Goal: Task Accomplishment & Management: Manage account settings

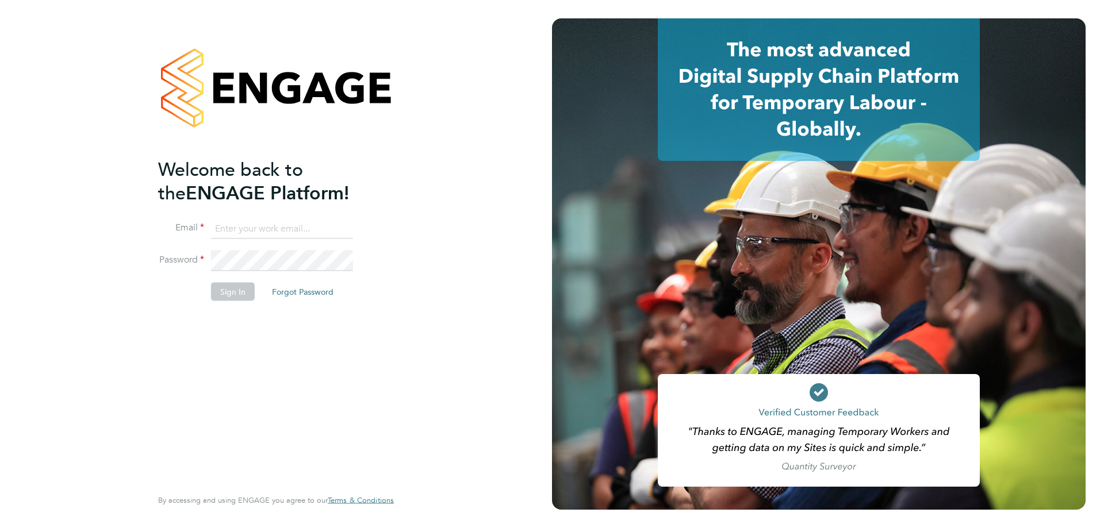
type input "engagemasterlogins@hays.com"
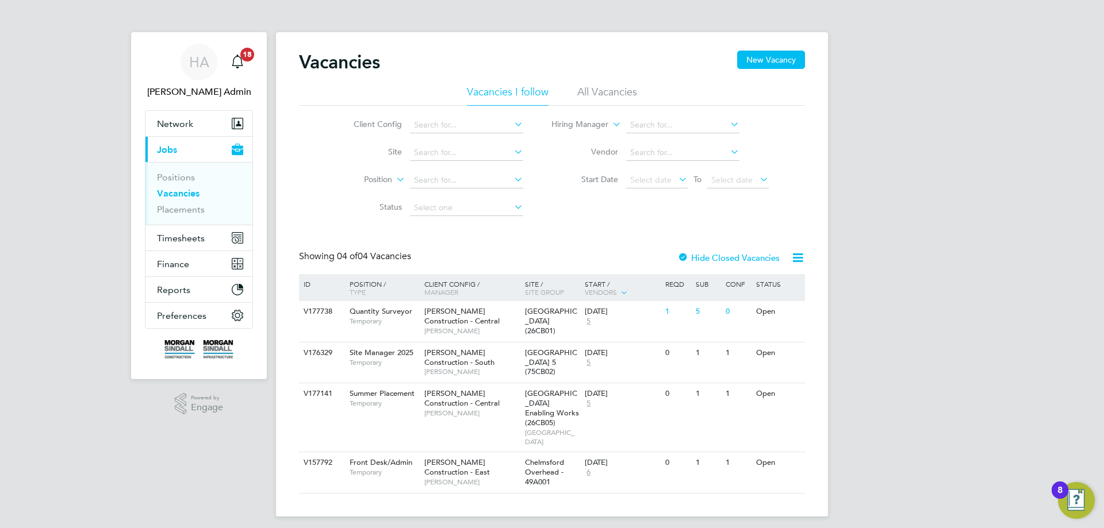
click at [208, 212] on li "Placements" at bounding box center [200, 209] width 86 height 11
click at [204, 209] on link "Placements" at bounding box center [181, 209] width 48 height 11
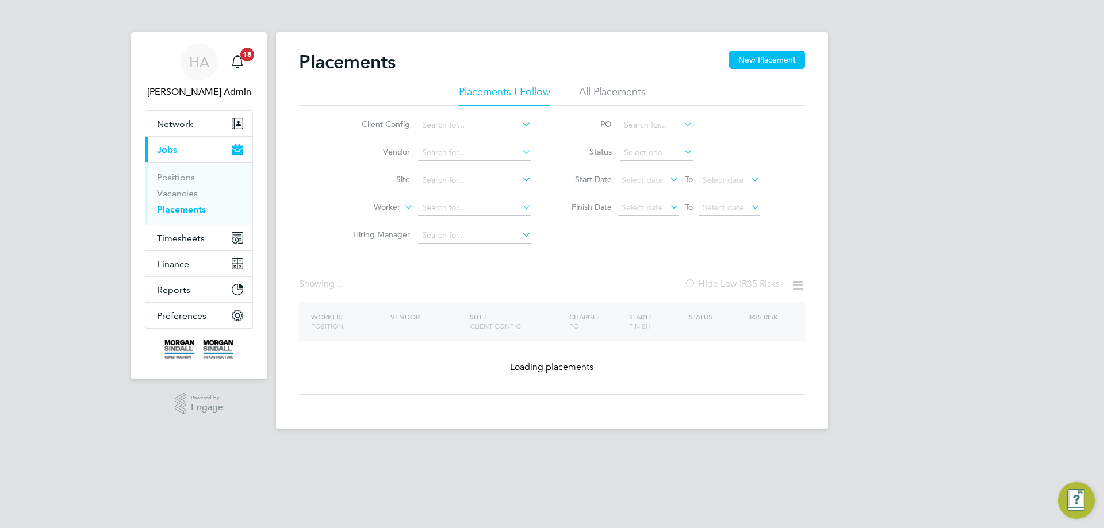
click at [621, 92] on li "All Placements" at bounding box center [612, 95] width 67 height 21
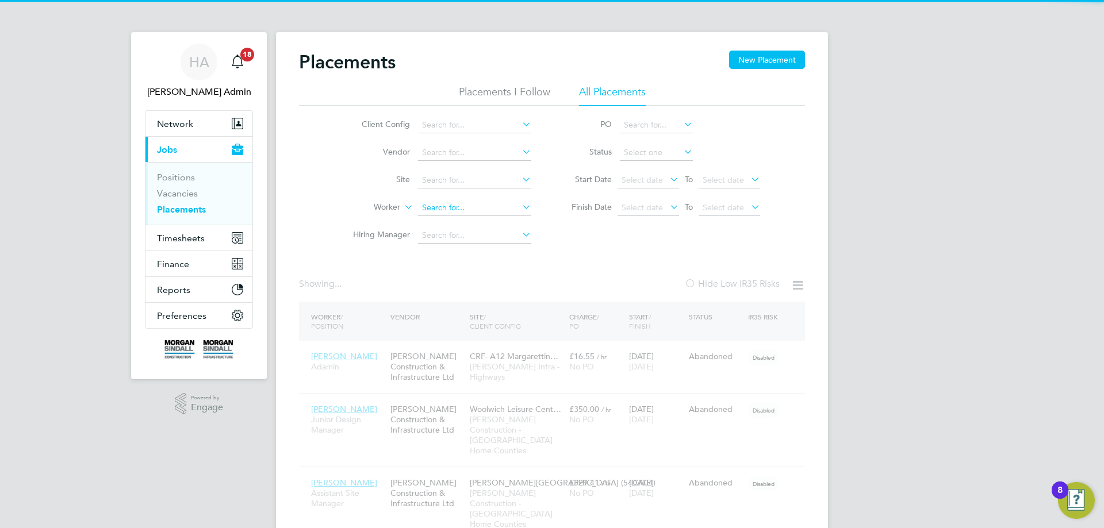
click at [452, 210] on input at bounding box center [474, 208] width 113 height 16
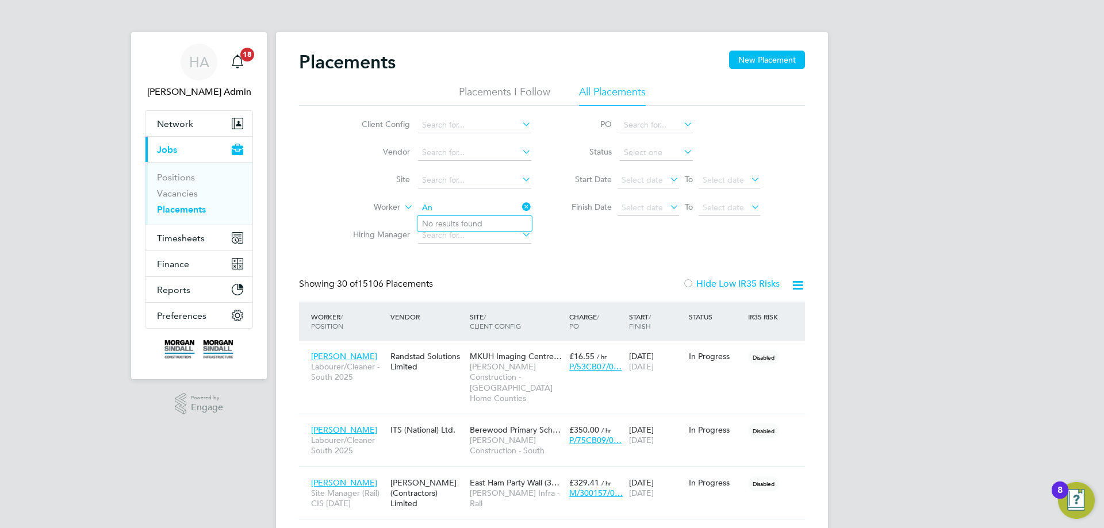
type input "A"
type input "N"
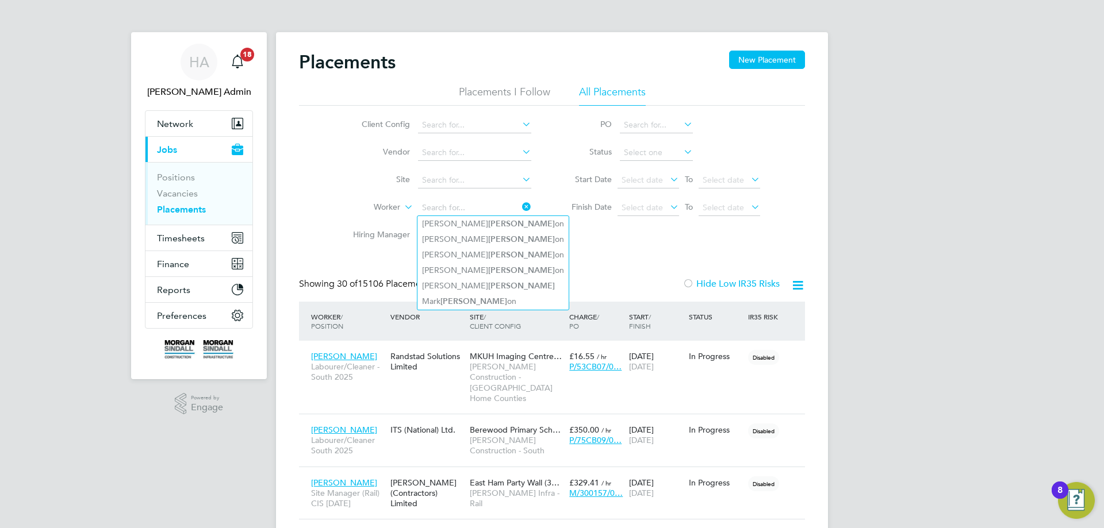
click at [331, 159] on li "Vendor" at bounding box center [437, 153] width 216 height 28
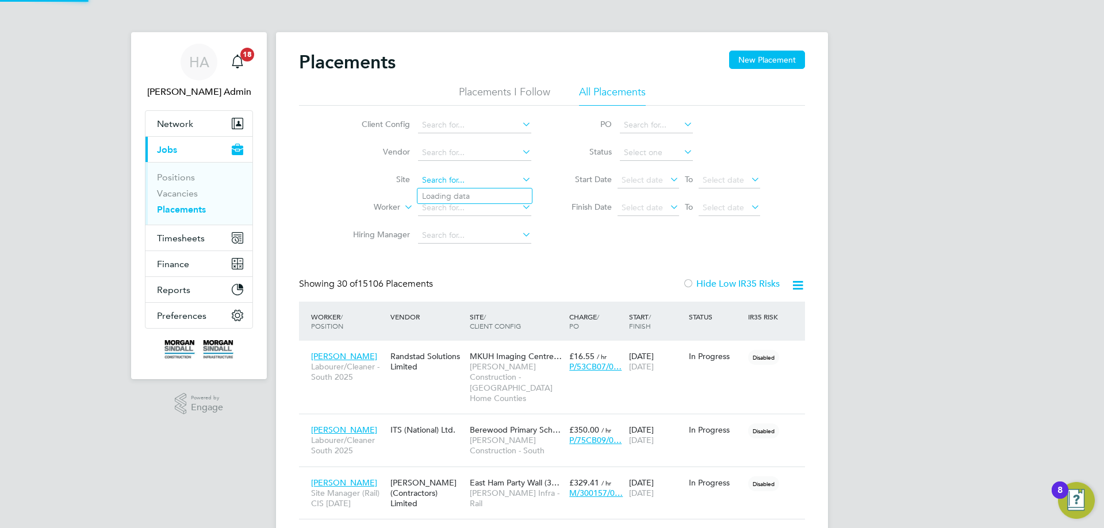
click at [456, 180] on input at bounding box center [474, 180] width 113 height 16
click at [473, 193] on li "Liske ard Hub (67CB02)" at bounding box center [488, 197] width 142 height 16
type input "Liskeard Hub (67CB02)"
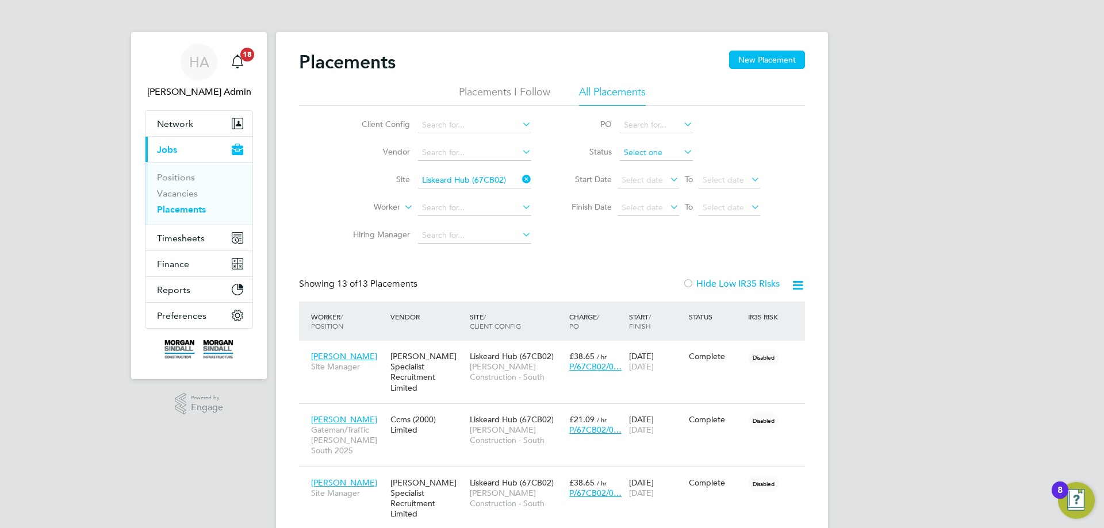
click at [646, 152] on input at bounding box center [656, 153] width 73 height 16
click at [655, 211] on li "In Progress" at bounding box center [656, 213] width 74 height 15
type input "In Progress"
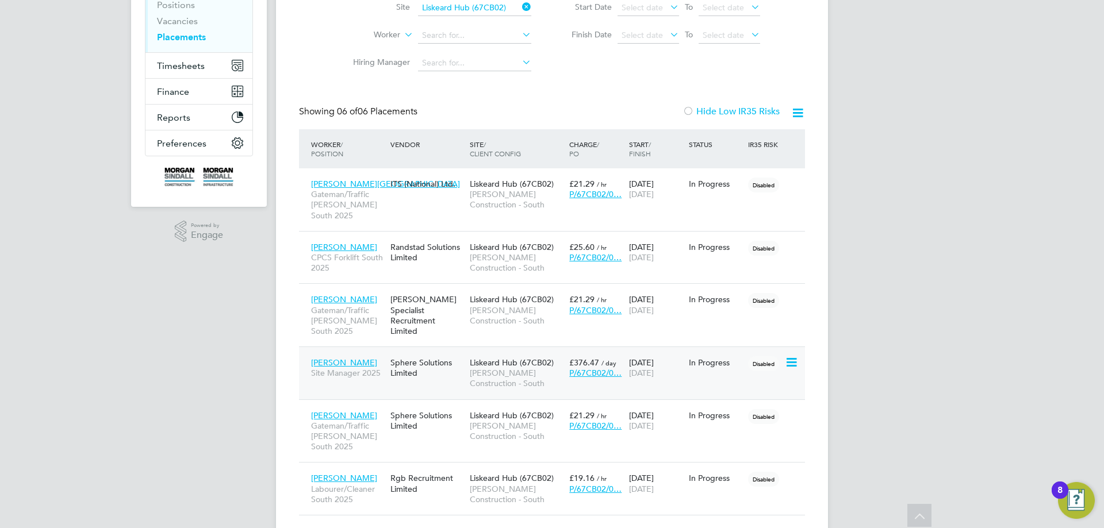
click at [446, 375] on div "Sphere Solutions Limited" at bounding box center [426, 368] width 79 height 32
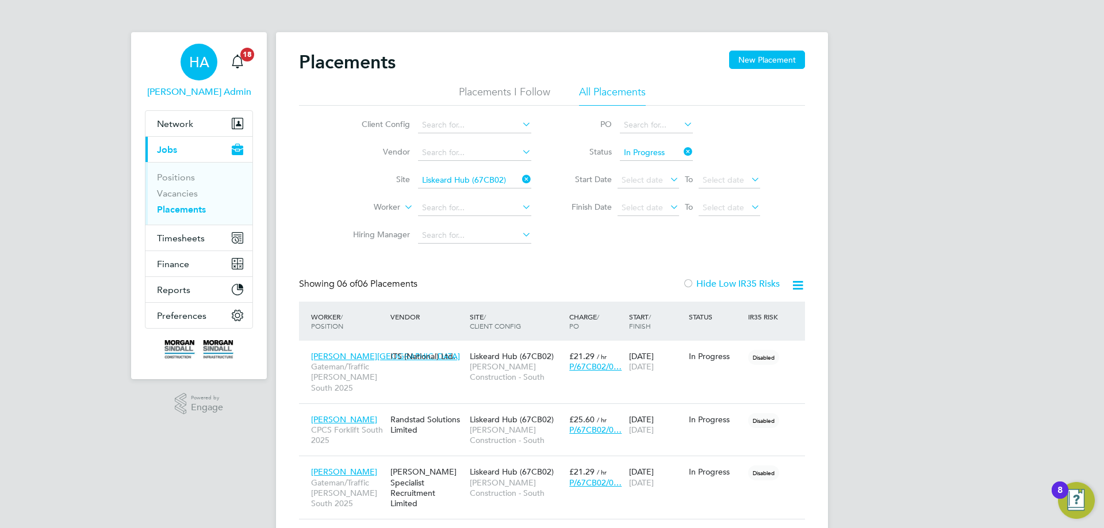
click at [206, 67] on span "HA" at bounding box center [199, 62] width 20 height 15
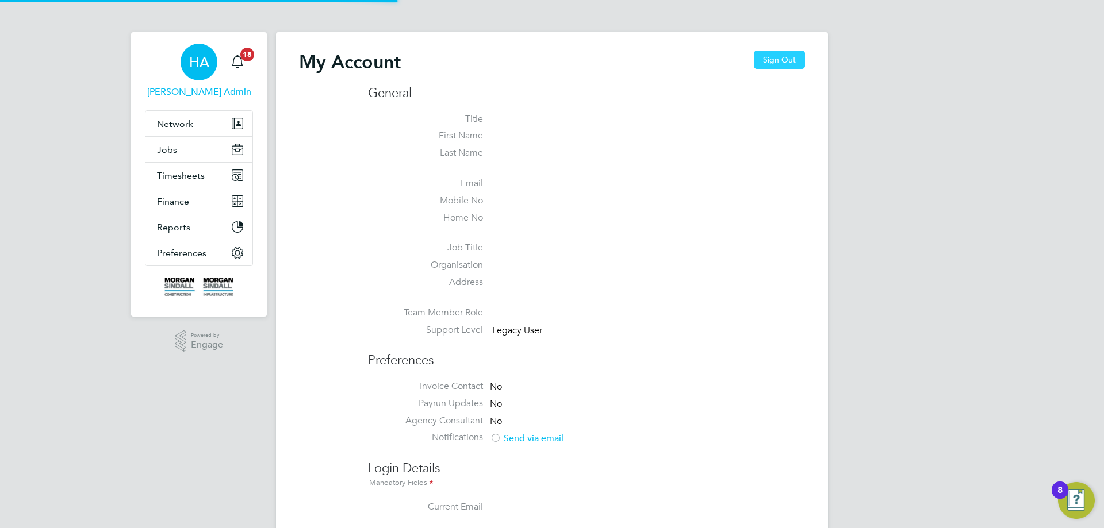
click at [784, 70] on div "My Account Sign Out" at bounding box center [552, 68] width 506 height 34
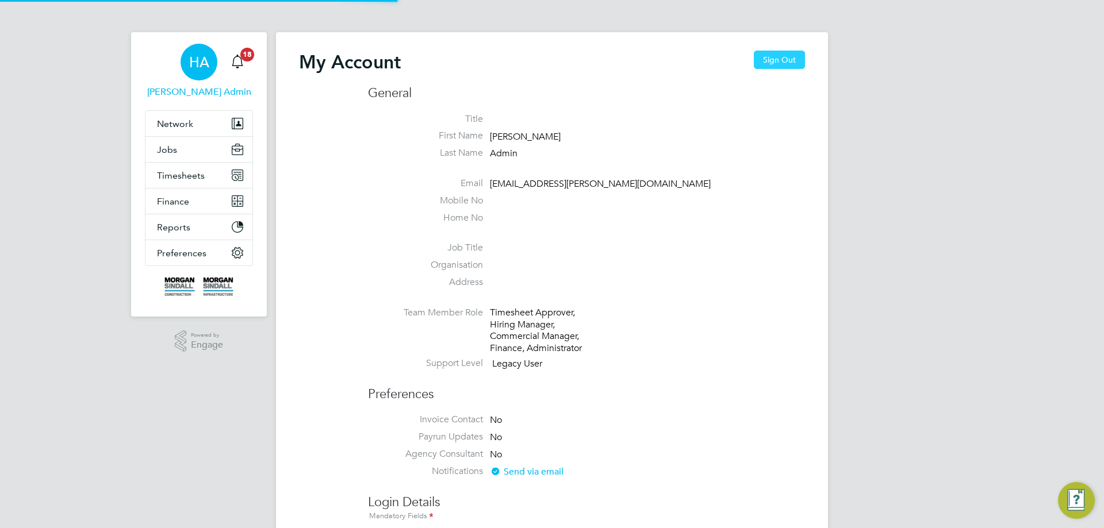
click at [780, 59] on button "Sign Out" at bounding box center [779, 60] width 51 height 18
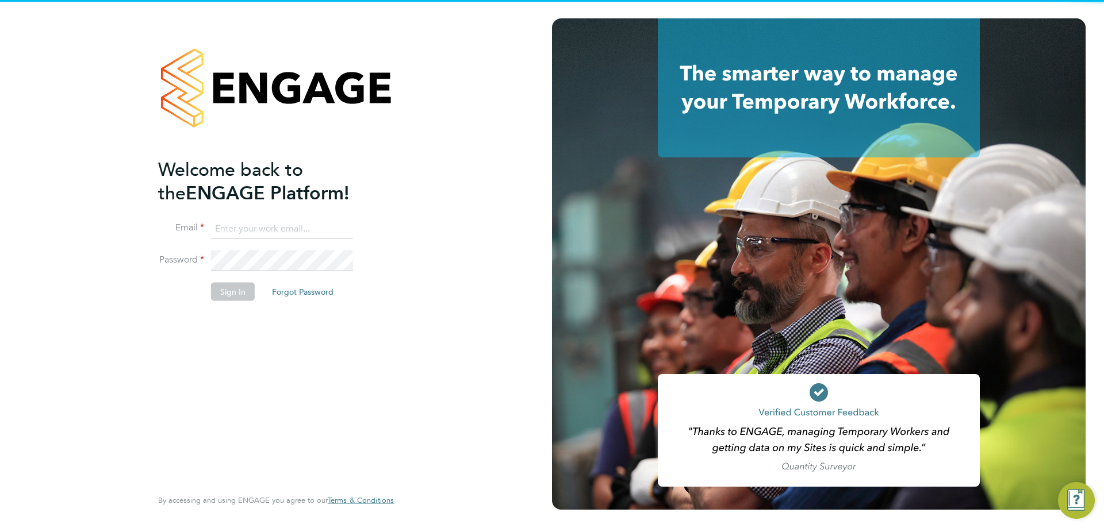
click at [235, 222] on input at bounding box center [282, 228] width 142 height 21
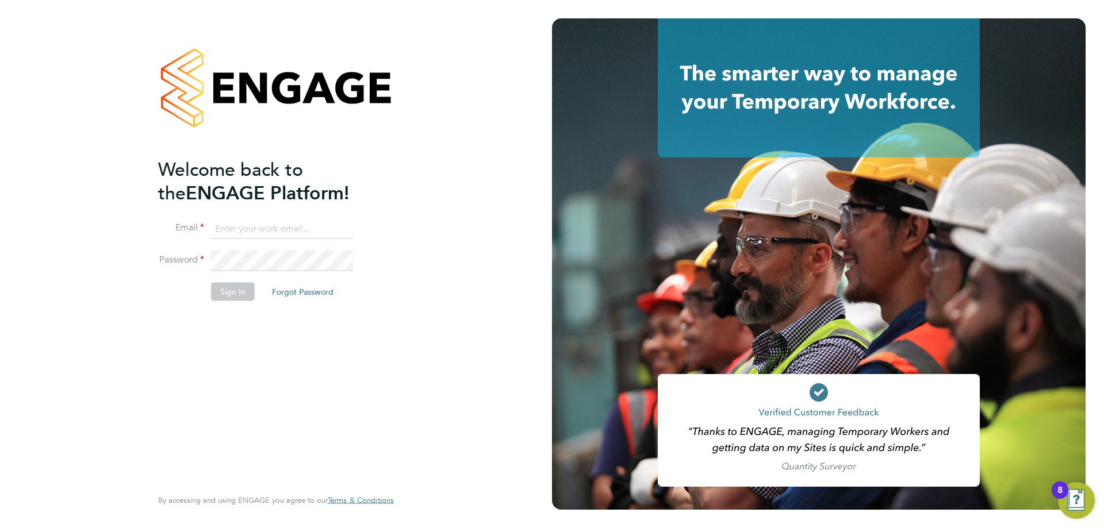
type input "vendorkeyaccounts2@hays.com"
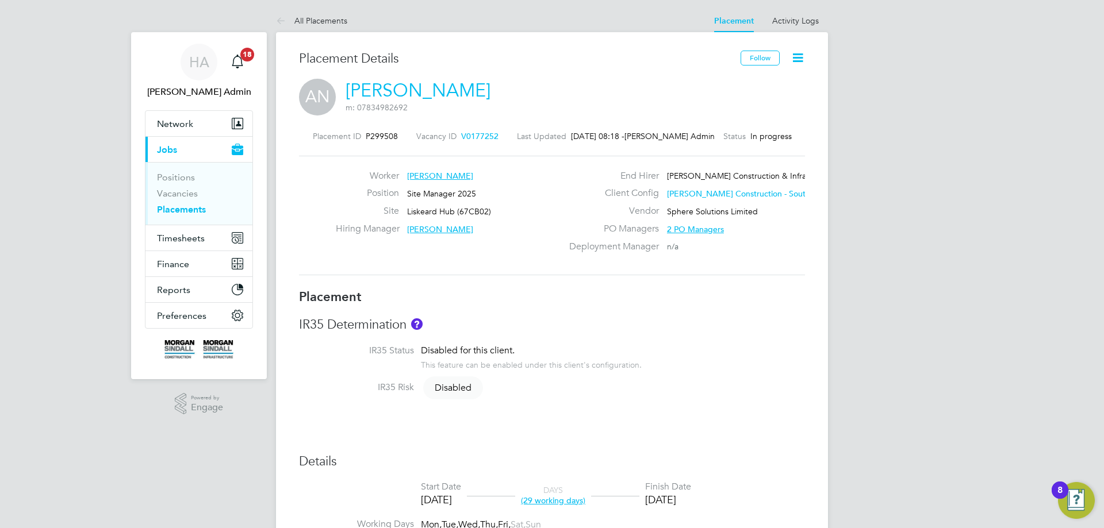
click at [793, 57] on icon at bounding box center [797, 58] width 14 height 14
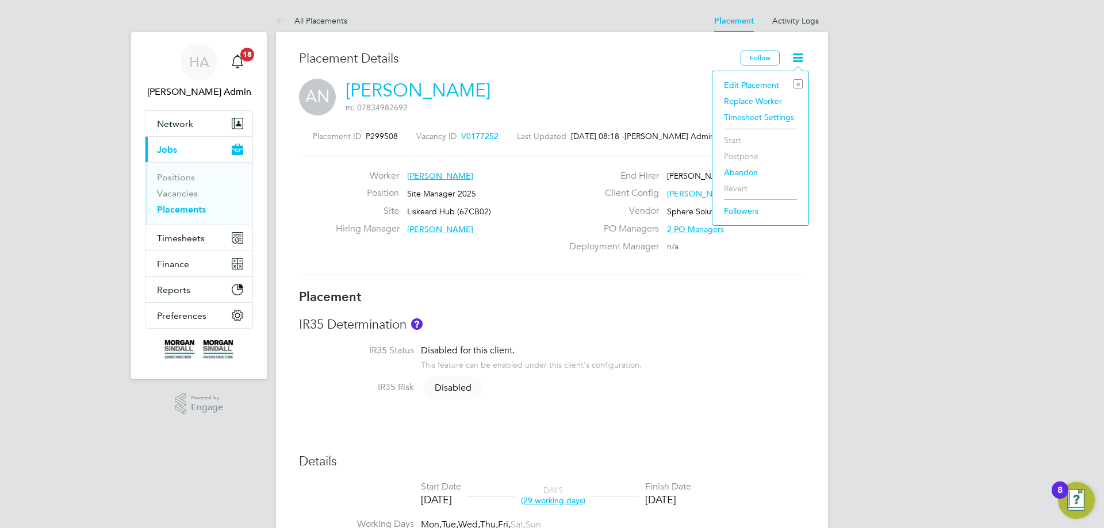
click at [744, 81] on li "Edit Placement e" at bounding box center [760, 85] width 85 height 16
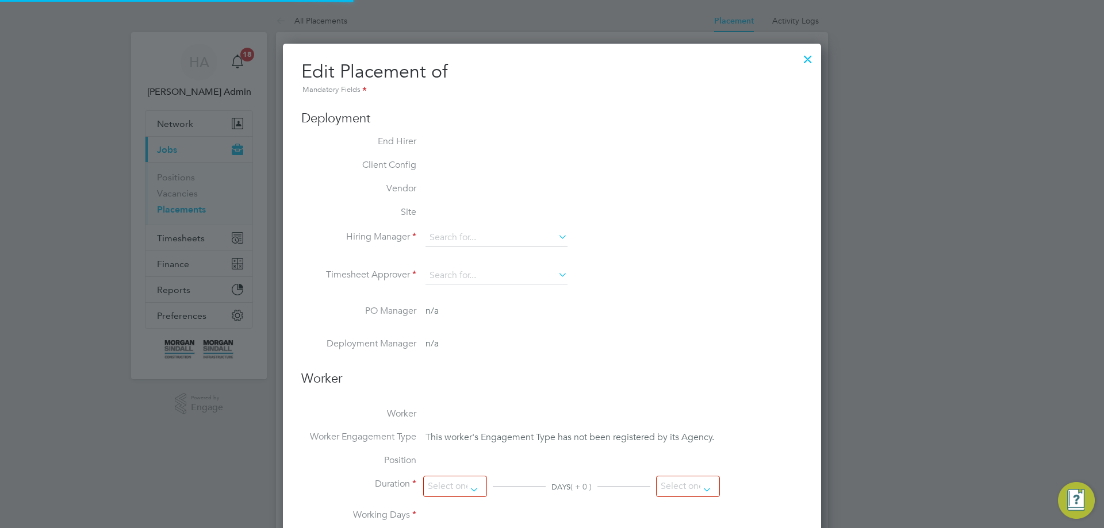
type input "Tom O'Rourke"
type input "Noel Hellyer"
type input "22 Jul 2025"
type input "29 Aug 2025"
type input "08:00"
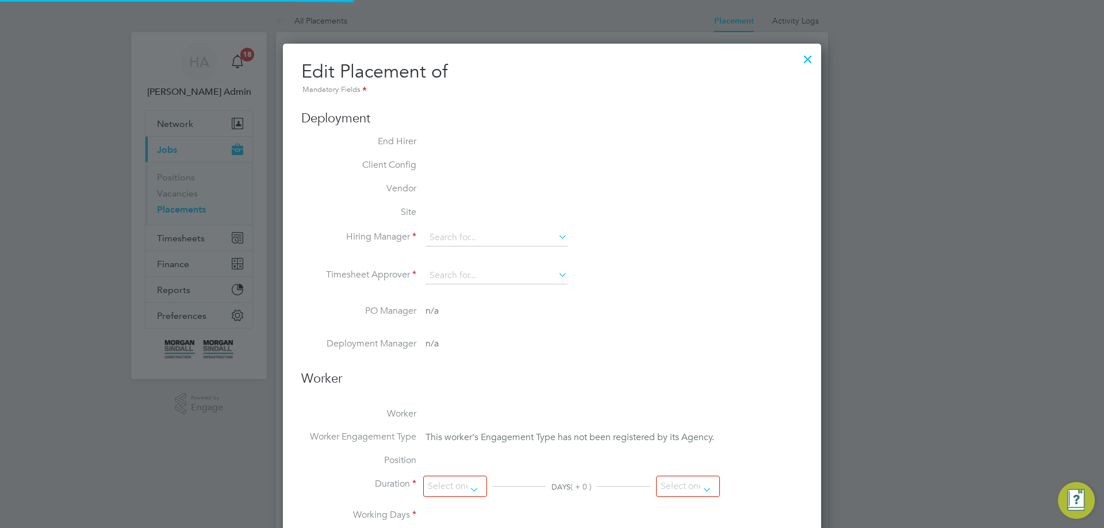
type input "18:00"
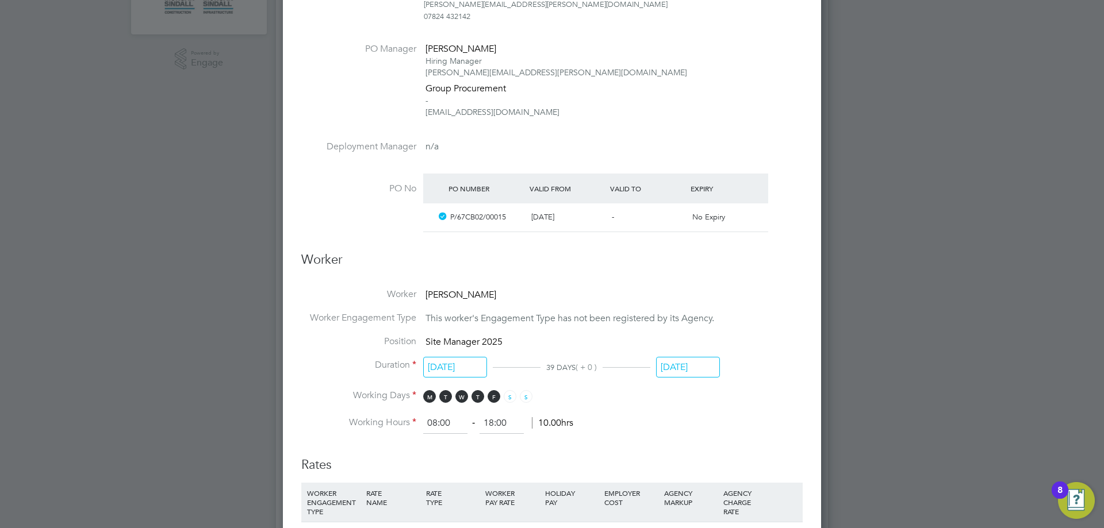
click at [692, 362] on input "29 Aug 2025" at bounding box center [688, 367] width 64 height 21
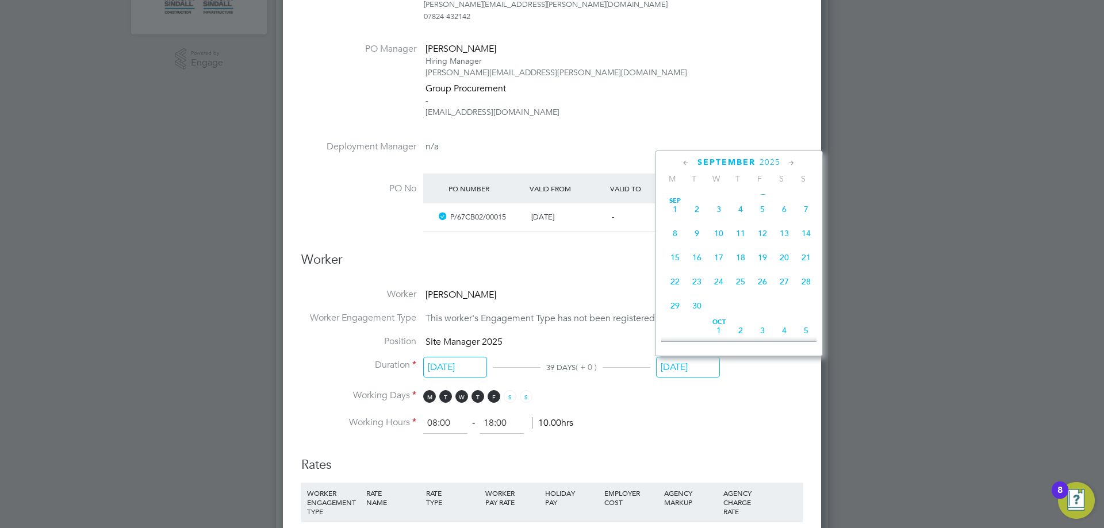
click at [695, 268] on span "16" at bounding box center [697, 258] width 22 height 22
type input "16 Sep 2025"
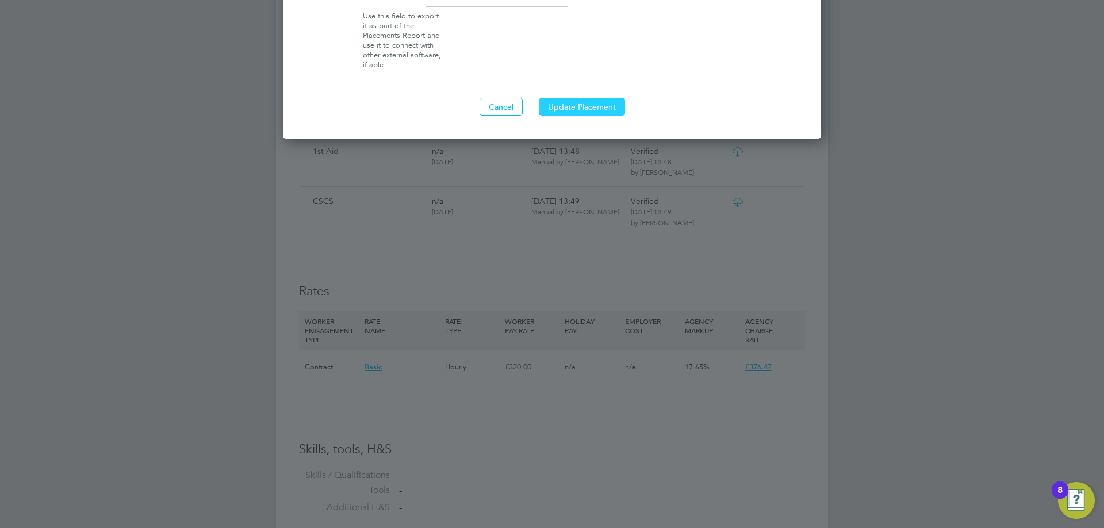
click at [585, 110] on button "Update Placement" at bounding box center [582, 107] width 86 height 18
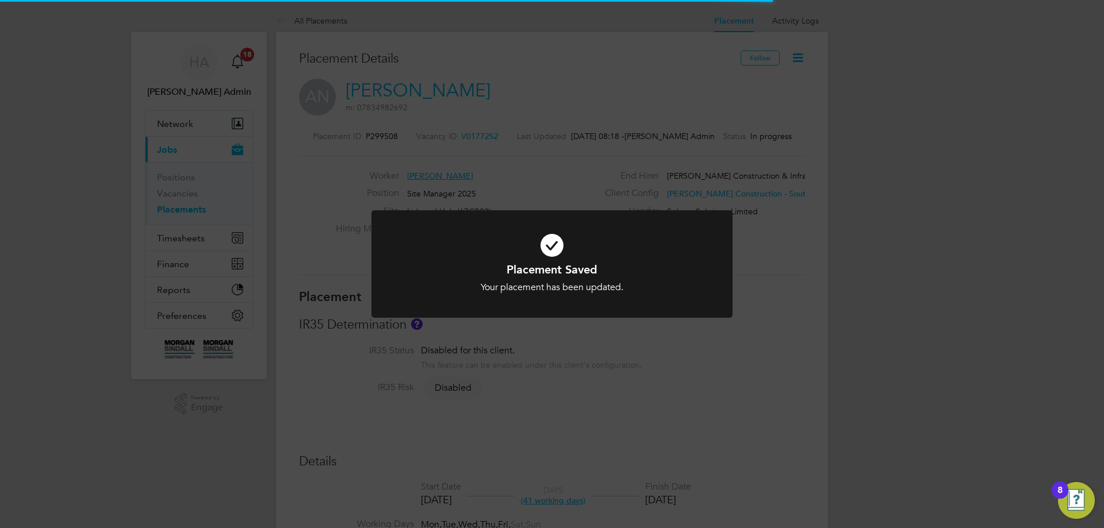
click at [294, 185] on div "Placement Saved Your placement has been updated. Cancel Okay" at bounding box center [552, 264] width 1104 height 528
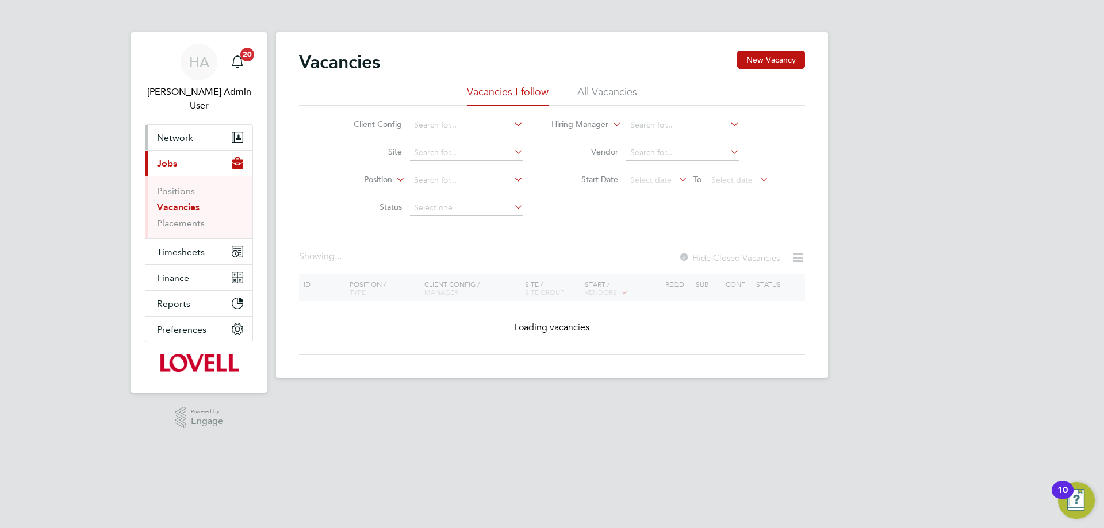
click at [179, 132] on span "Network" at bounding box center [175, 137] width 36 height 11
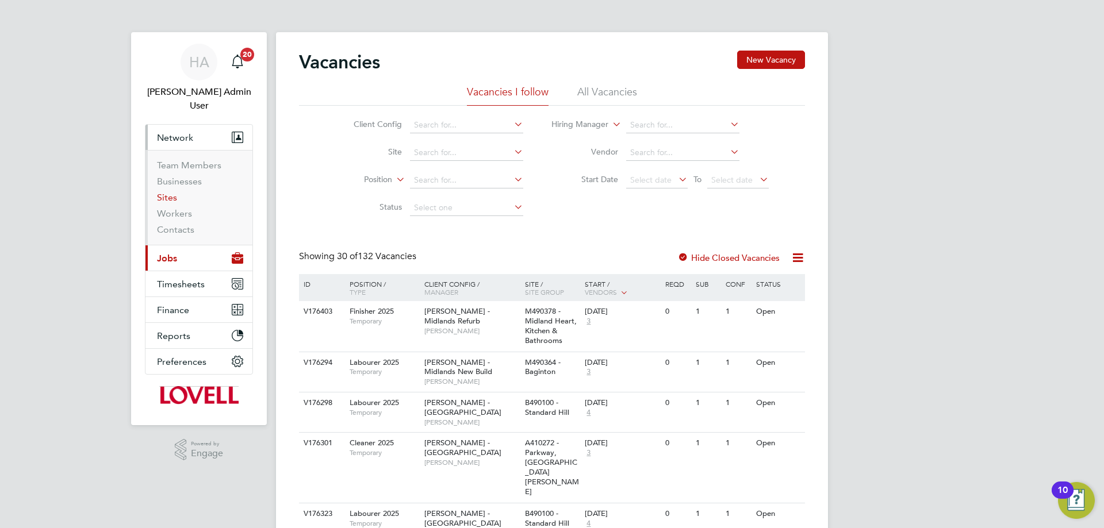
click at [168, 192] on link "Sites" at bounding box center [167, 197] width 20 height 11
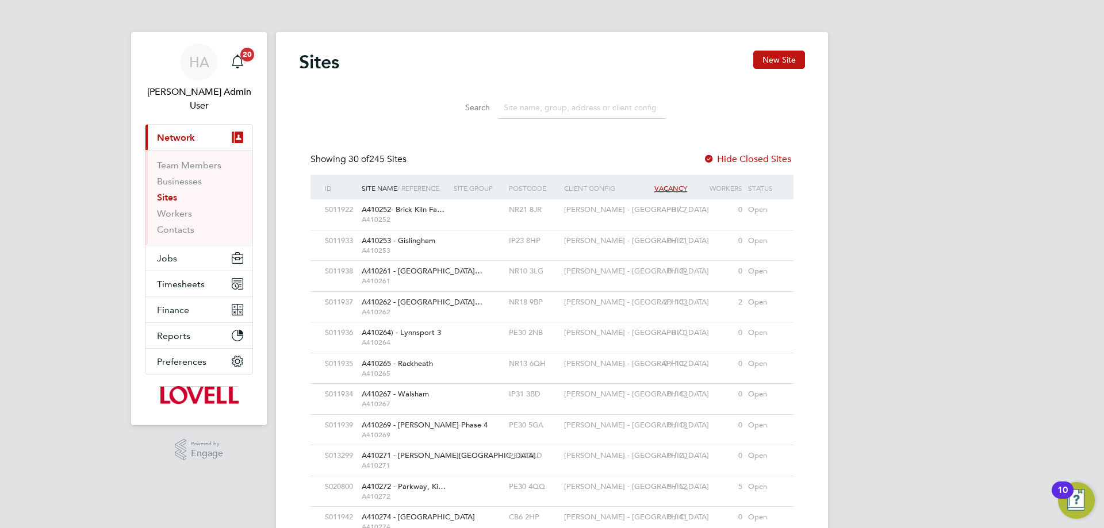
click at [529, 113] on input at bounding box center [582, 108] width 168 height 22
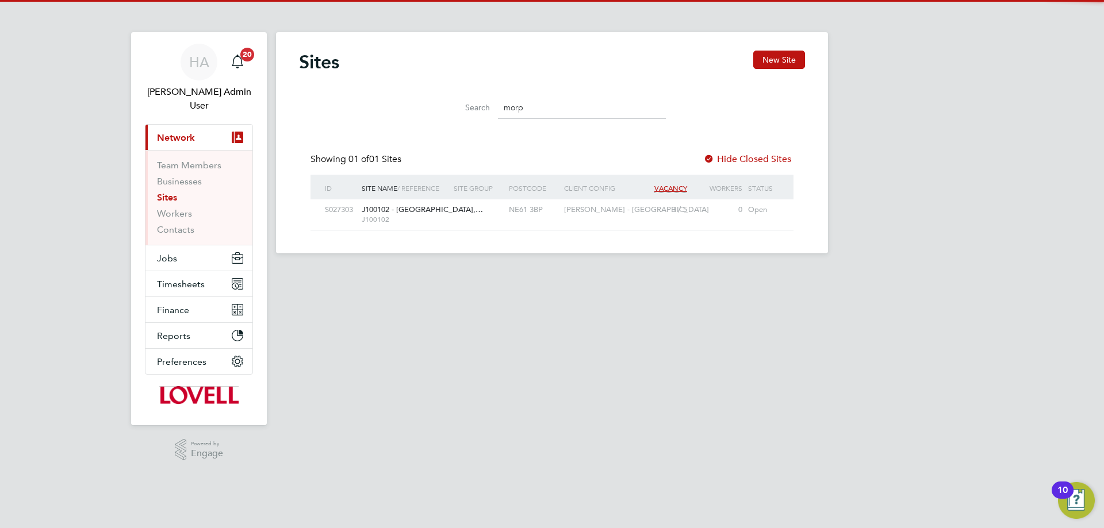
type input "morp"
click at [486, 213] on div at bounding box center [478, 209] width 55 height 21
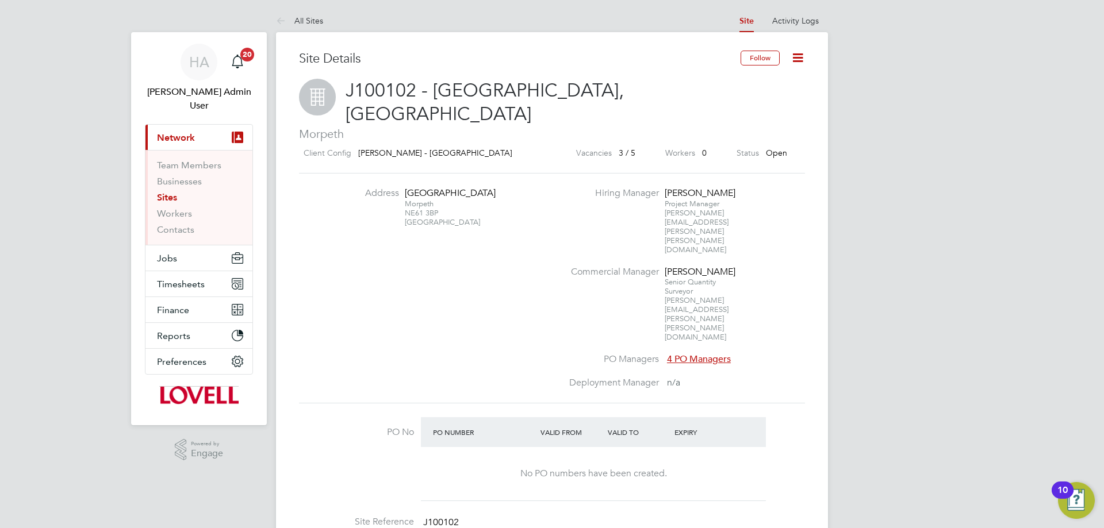
drag, startPoint x: 440, startPoint y: 201, endPoint x: 404, endPoint y: 164, distance: 51.2
click at [405, 187] on div "[GEOGRAPHIC_DATA] [GEOGRAPHIC_DATA]" at bounding box center [441, 207] width 72 height 40
copy div "[GEOGRAPHIC_DATA]"
